Goal: Task Accomplishment & Management: Complete application form

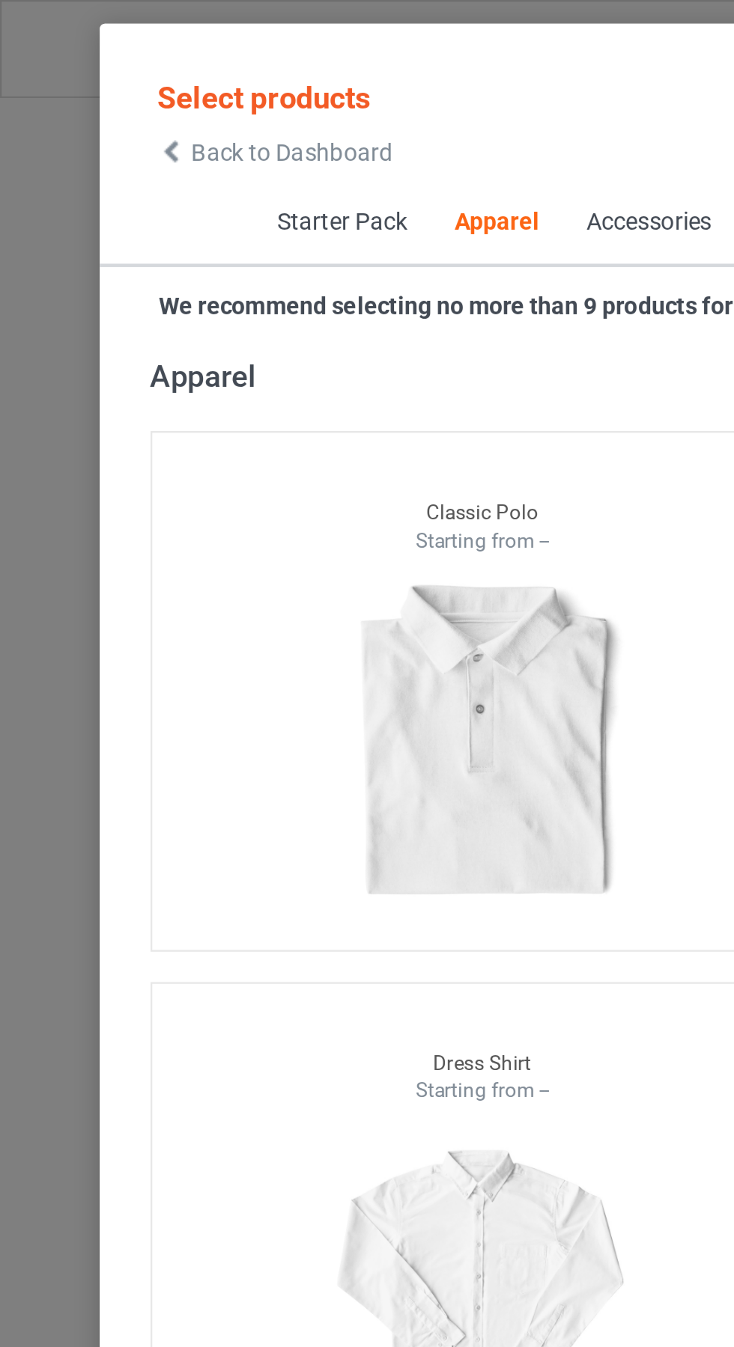
click at [90, 63] on span "Back to Dashboard" at bounding box center [129, 67] width 89 height 12
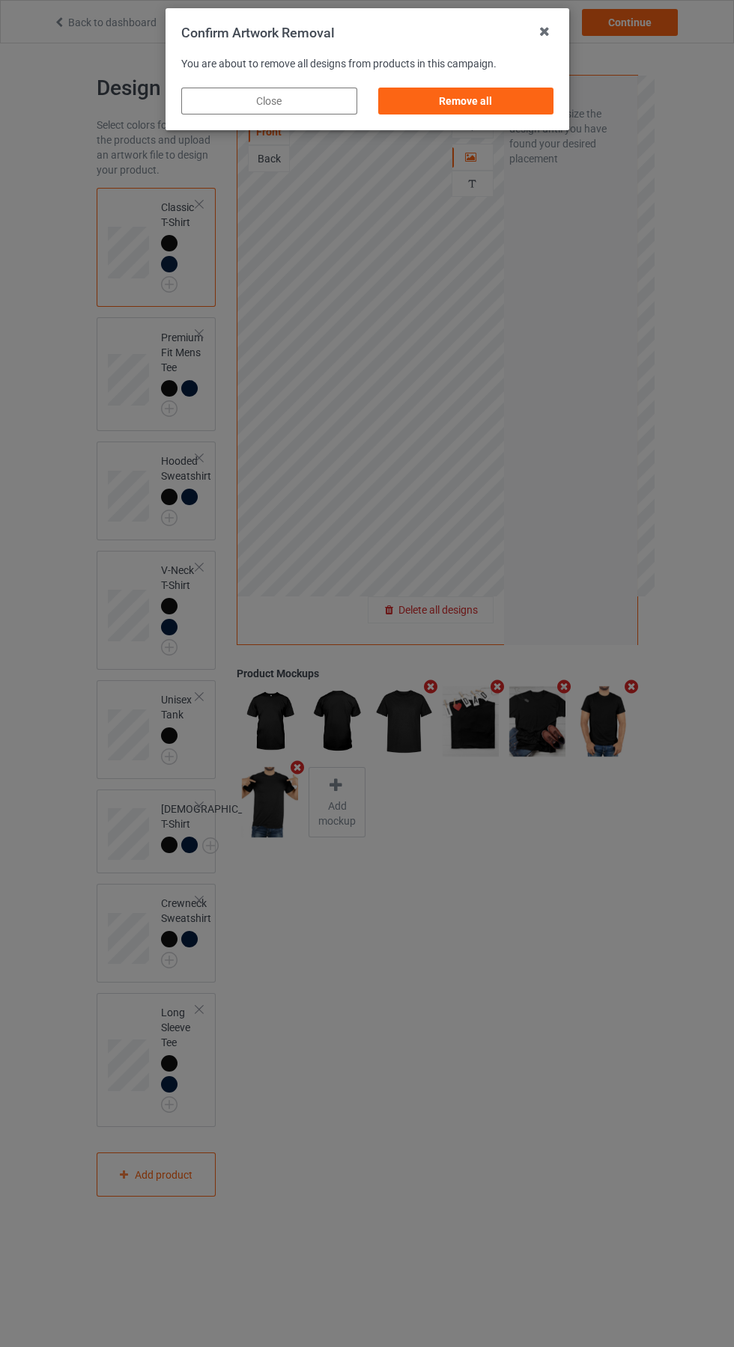
click at [481, 106] on div "Remove all" at bounding box center [465, 101] width 176 height 27
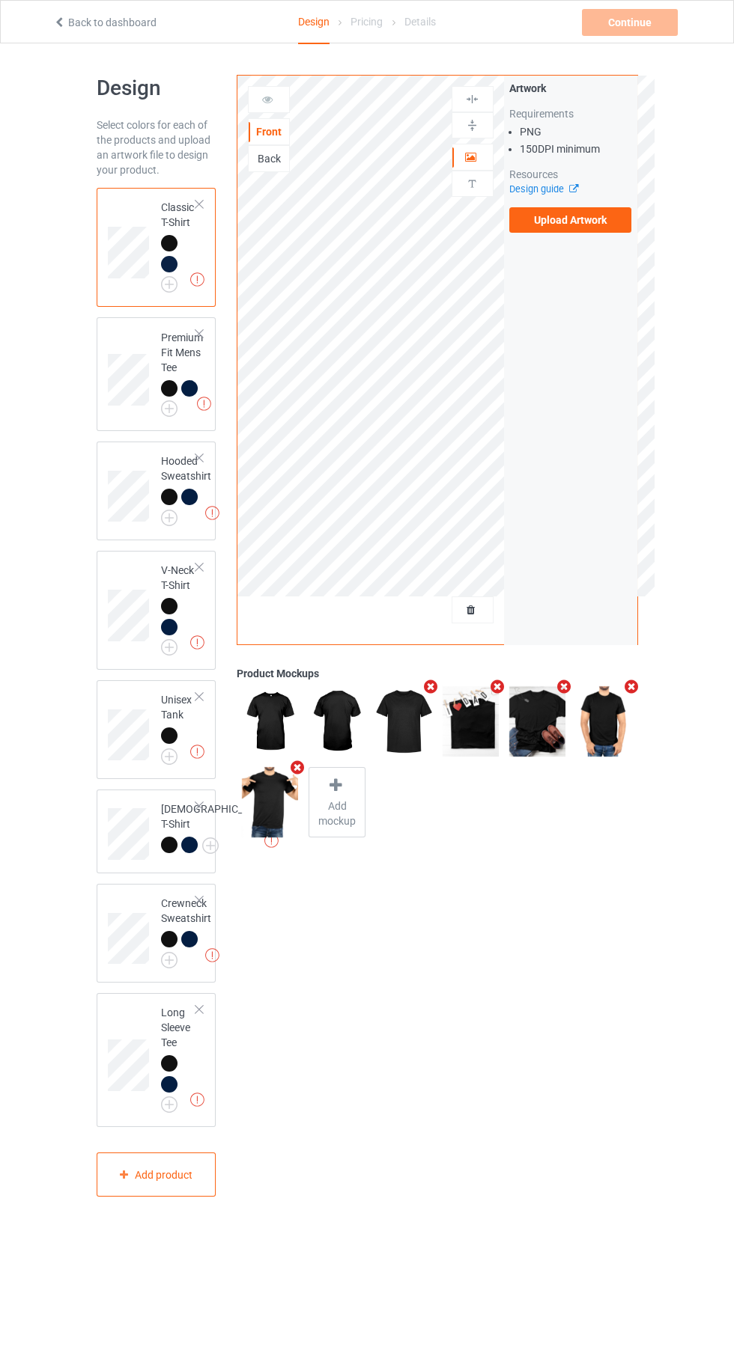
click at [587, 214] on label "Upload Artwork" at bounding box center [570, 219] width 123 height 25
click at [0, 0] on input "Upload Artwork" at bounding box center [0, 0] width 0 height 0
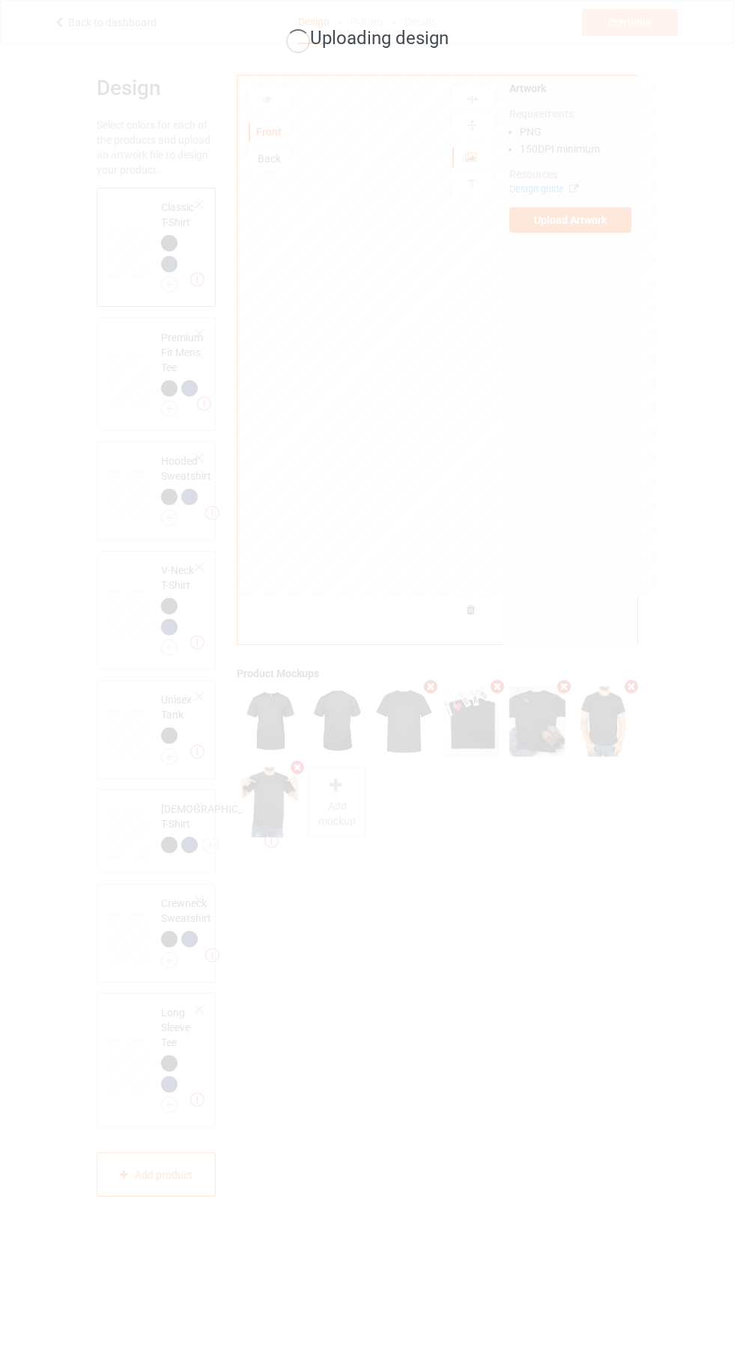
scroll to position [28, 0]
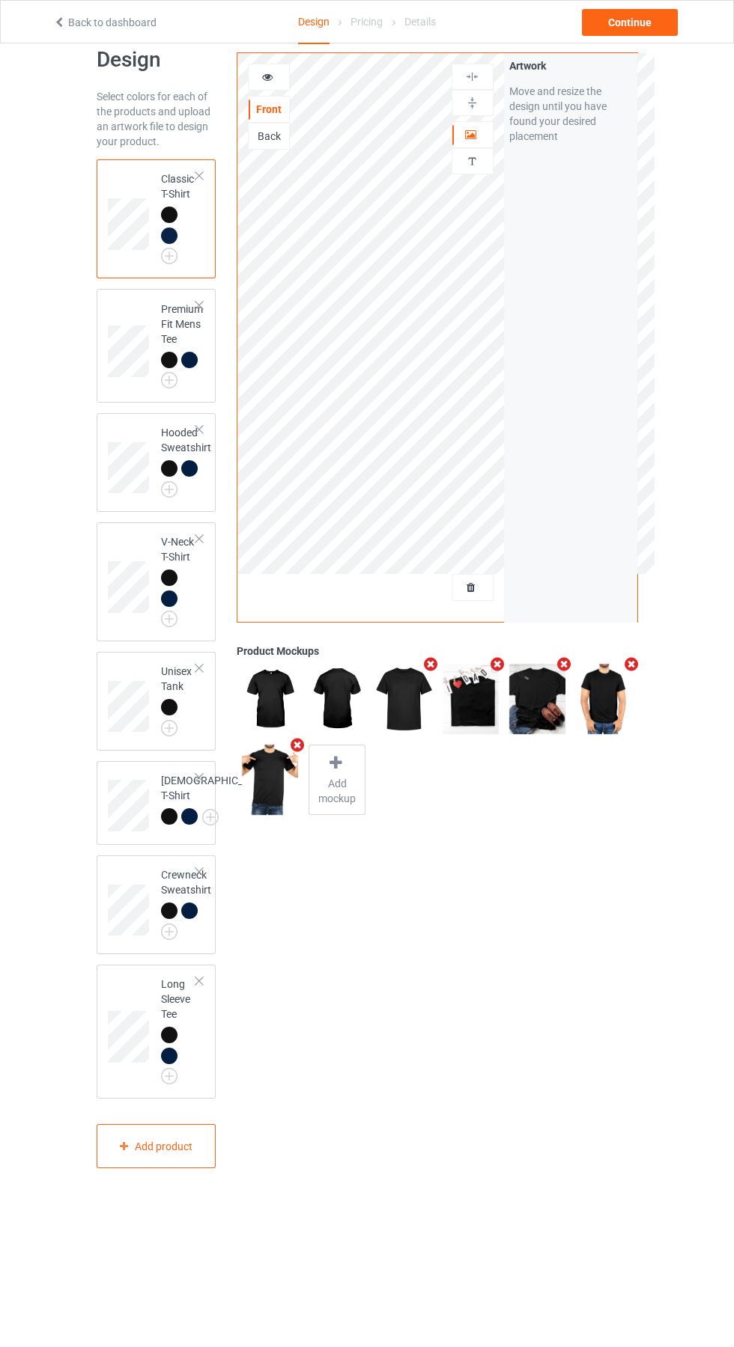
click at [269, 70] on icon at bounding box center [267, 75] width 13 height 10
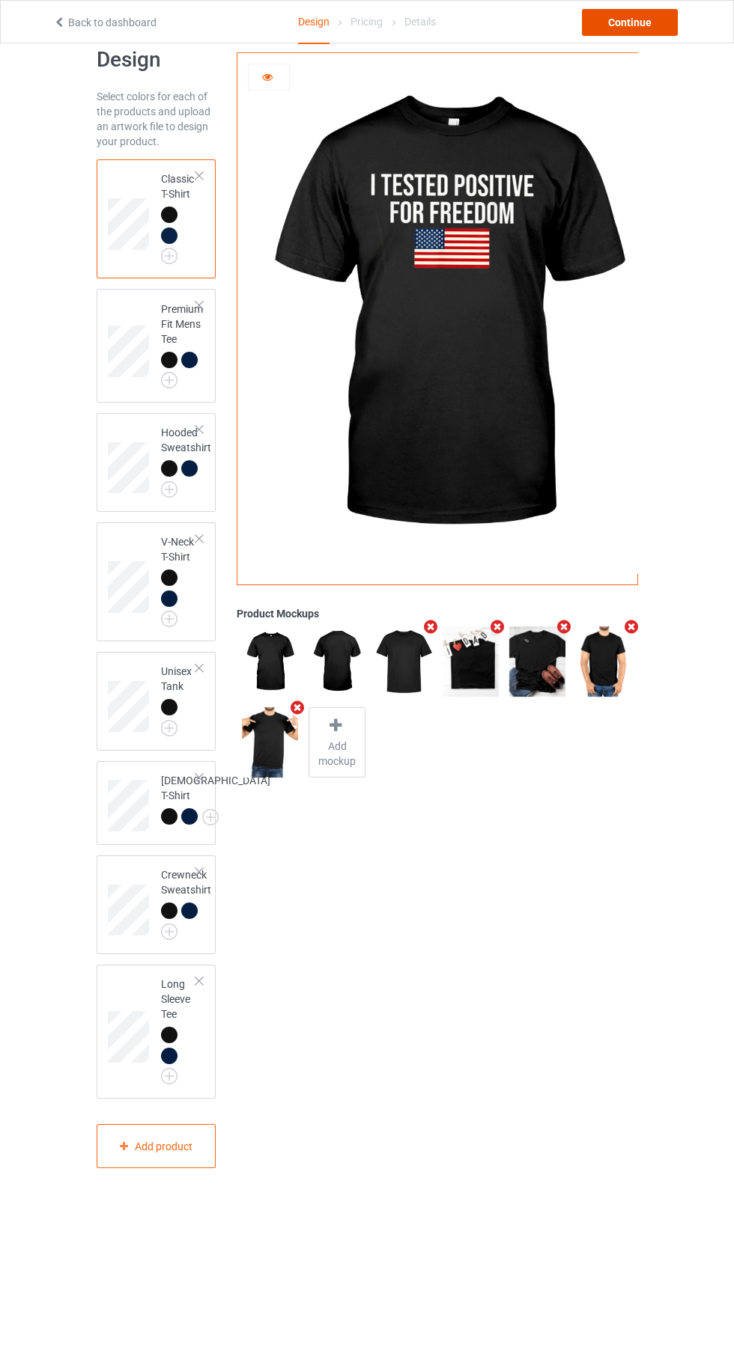
click at [635, 22] on div "Continue" at bounding box center [630, 22] width 96 height 27
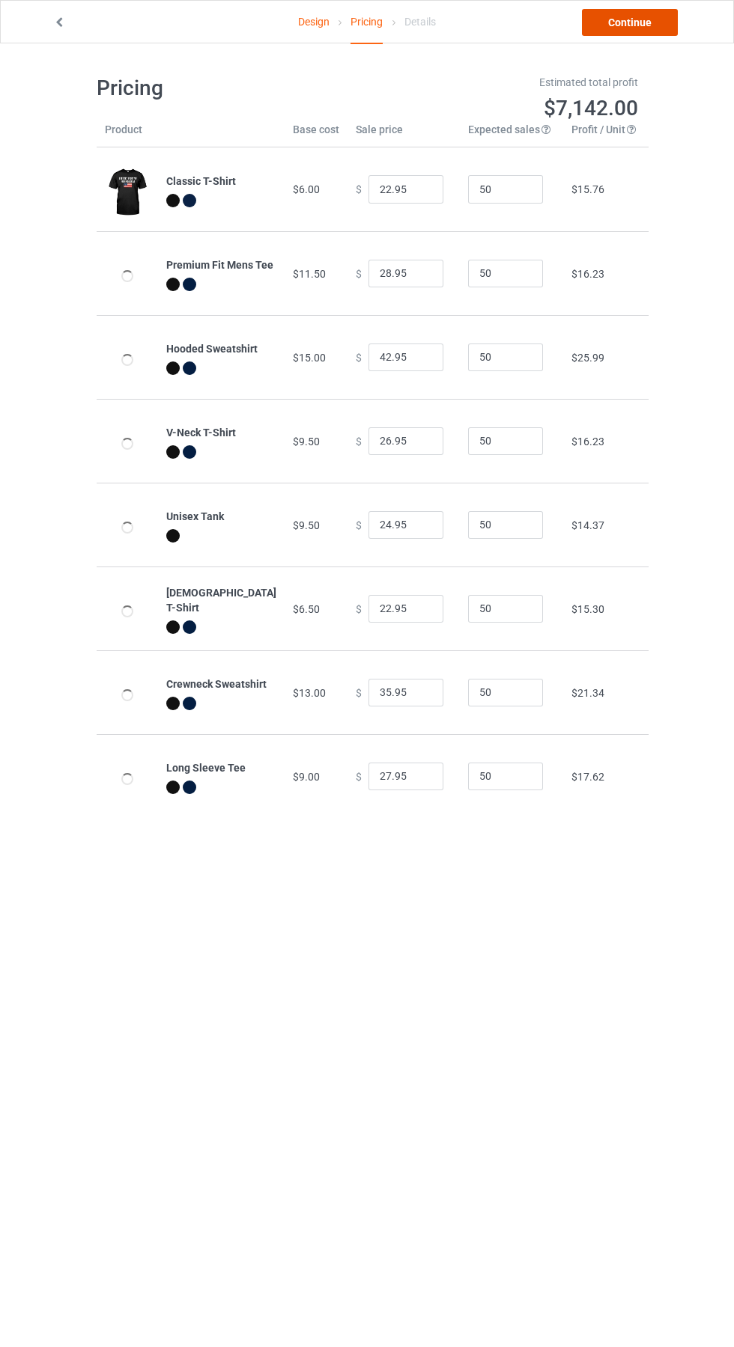
click at [654, 23] on link "Continue" at bounding box center [630, 22] width 96 height 27
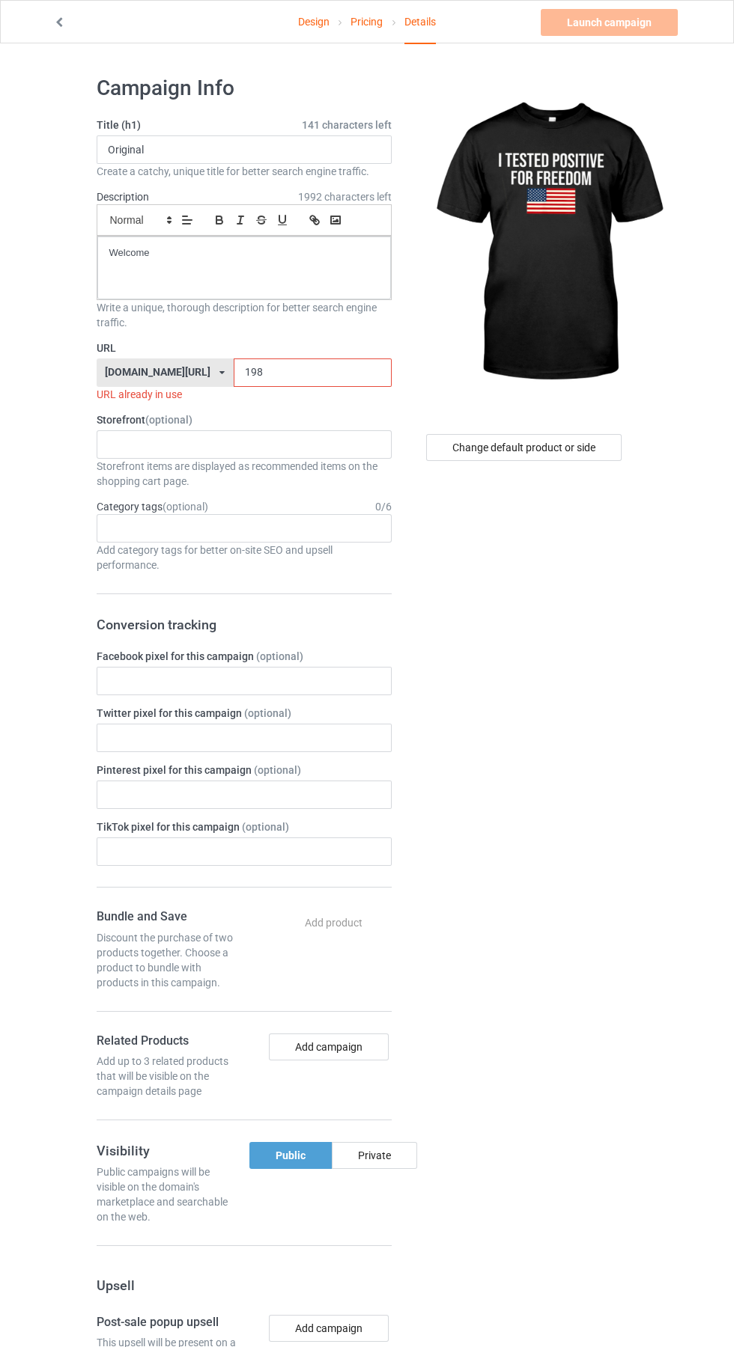
click at [295, 373] on input "198" at bounding box center [313, 373] width 158 height 28
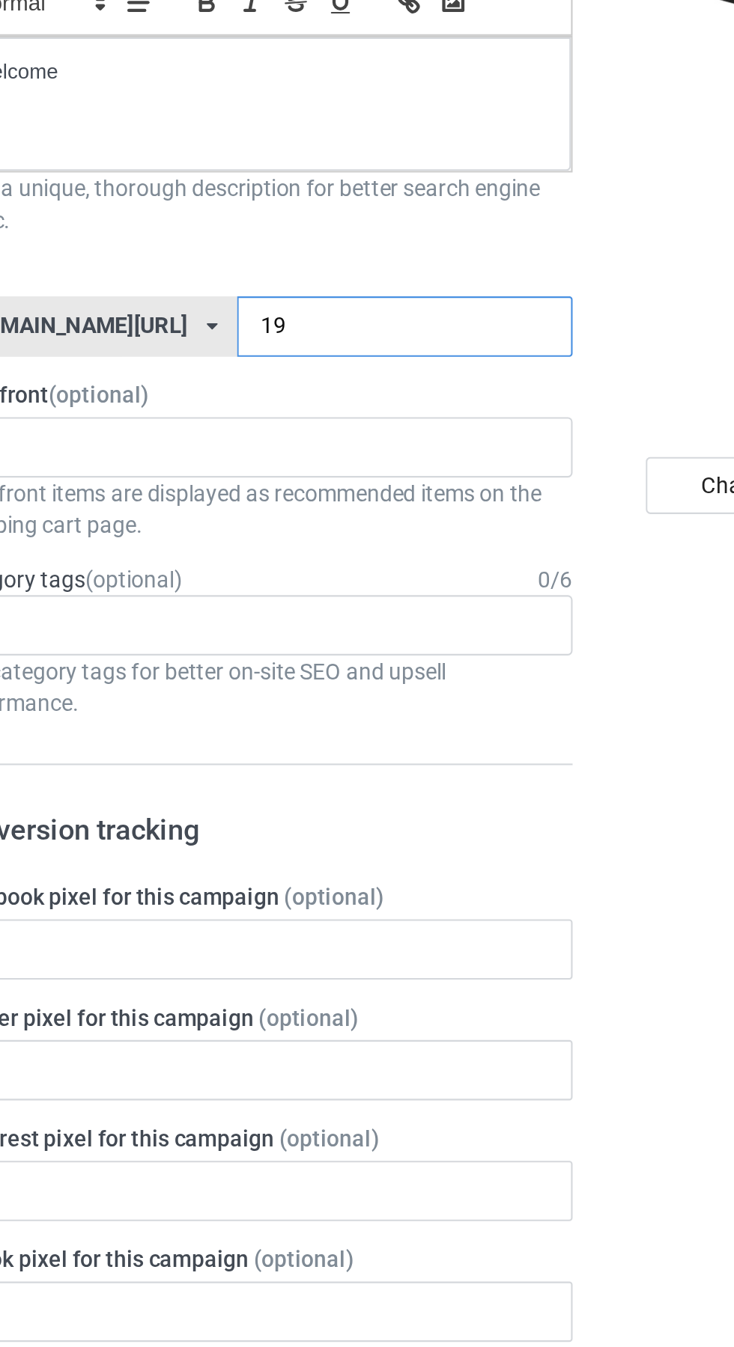
type input "192"
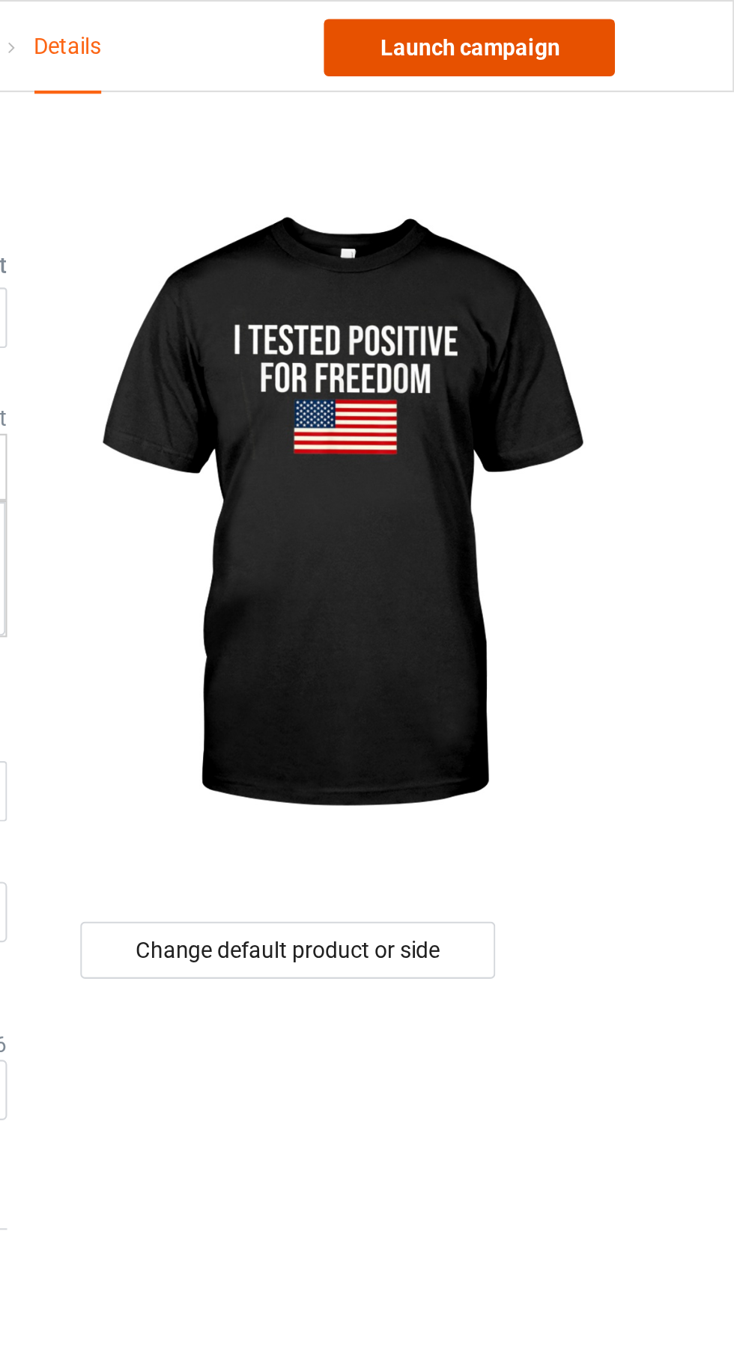
click at [643, 21] on link "Launch campaign" at bounding box center [608, 22] width 137 height 27
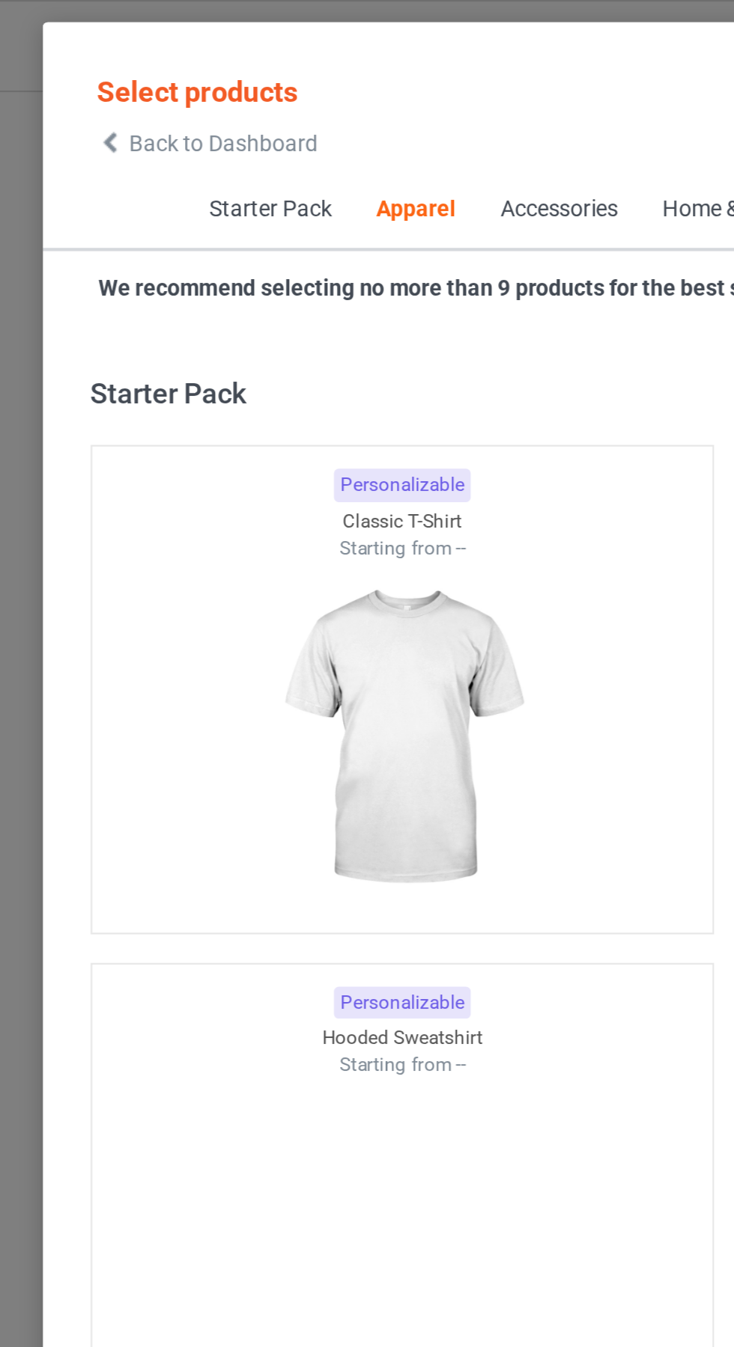
scroll to position [801, 0]
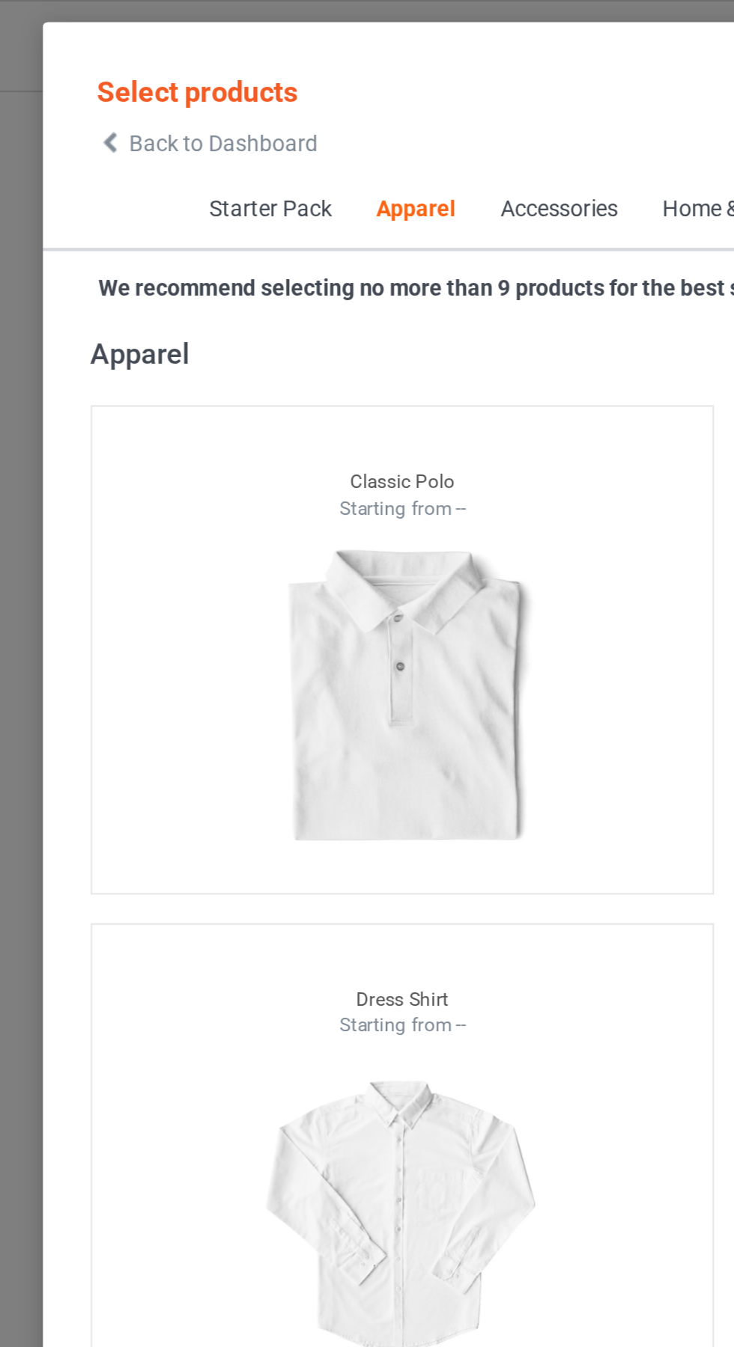
click at [102, 62] on span "Back to Dashboard" at bounding box center [129, 67] width 89 height 12
